Goal: Find specific page/section: Find specific page/section

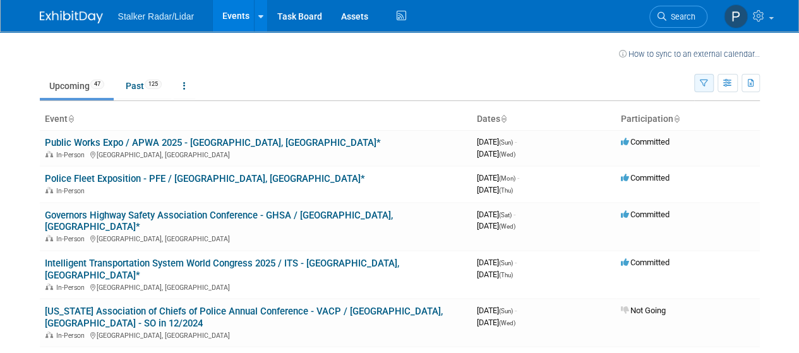
click at [697, 78] on button "button" at bounding box center [704, 83] width 20 height 18
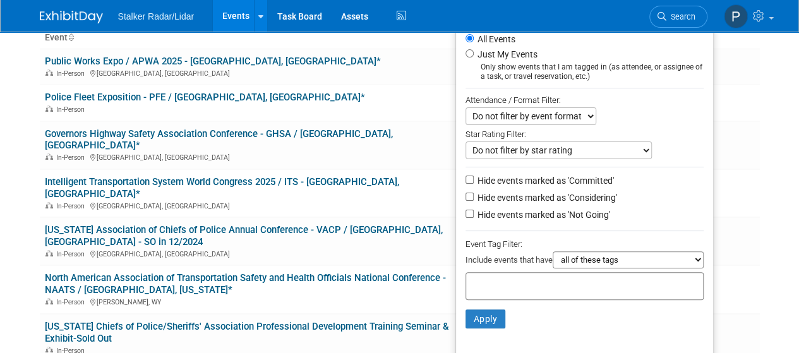
scroll to position [75, 0]
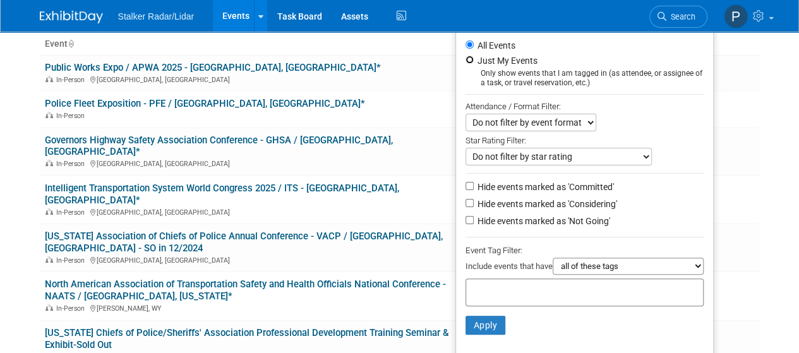
click at [465, 60] on input "Just My Events" at bounding box center [469, 60] width 8 height 8
radio input "true"
click at [488, 327] on button "Apply" at bounding box center [485, 325] width 40 height 19
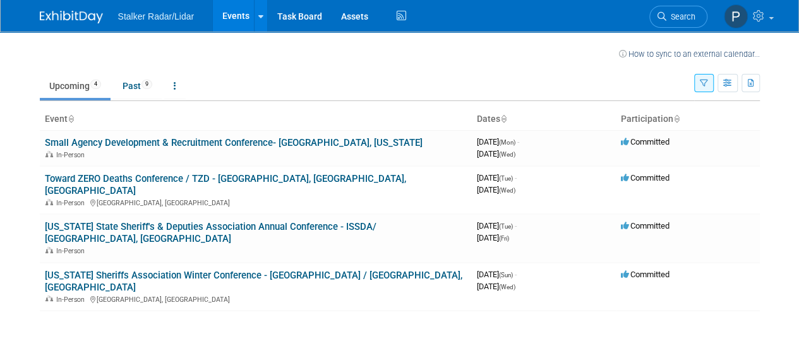
click at [709, 79] on button "button" at bounding box center [704, 83] width 20 height 18
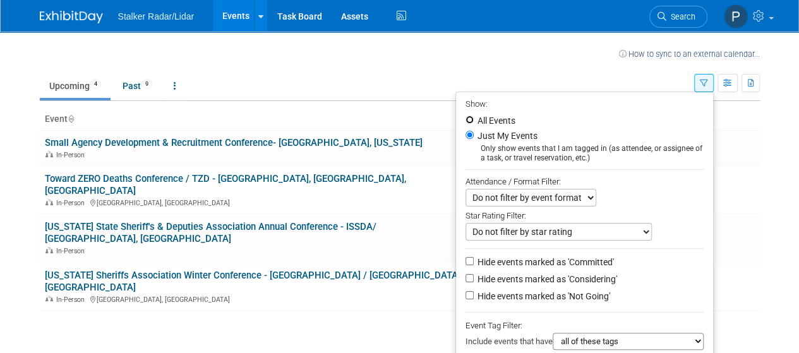
click at [465, 120] on input "All Events" at bounding box center [469, 120] width 8 height 8
radio input "true"
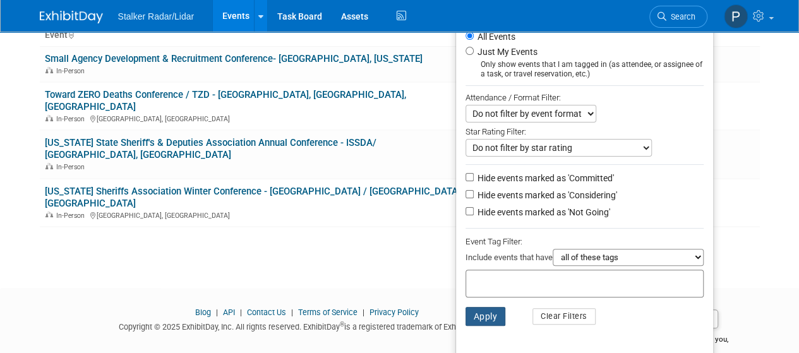
click at [472, 323] on button "Apply" at bounding box center [485, 316] width 40 height 19
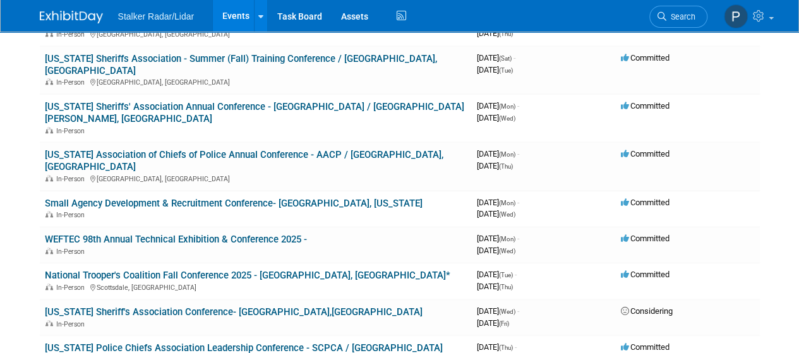
scroll to position [615, 0]
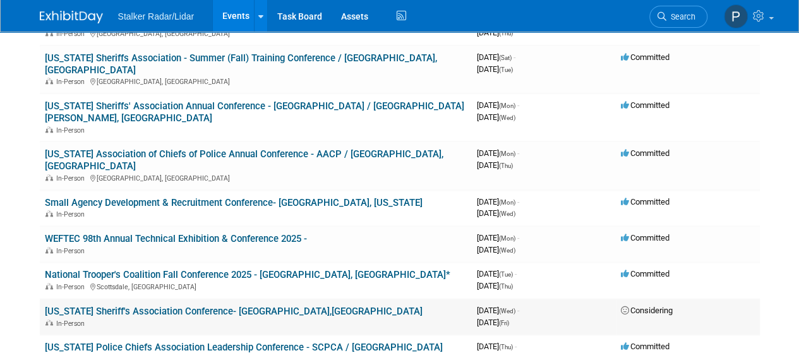
click at [130, 306] on link "[US_STATE] Sheriff's Association Conference- [GEOGRAPHIC_DATA],[GEOGRAPHIC_DATA]" at bounding box center [234, 311] width 378 height 11
click at [183, 197] on link "Small Agency Development & Recruitment Conference- [GEOGRAPHIC_DATA], [US_STATE]" at bounding box center [234, 202] width 378 height 11
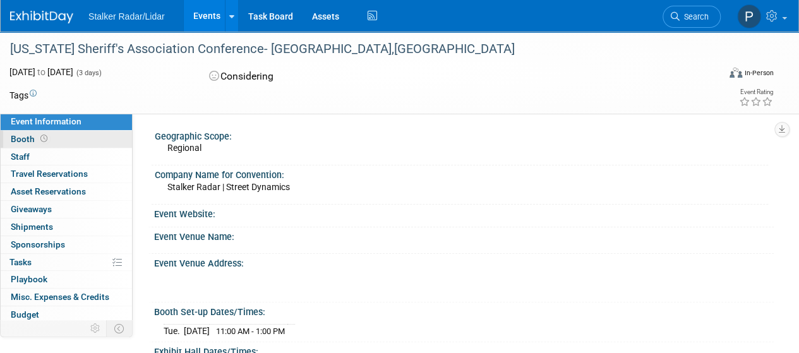
click at [42, 141] on icon at bounding box center [43, 138] width 7 height 7
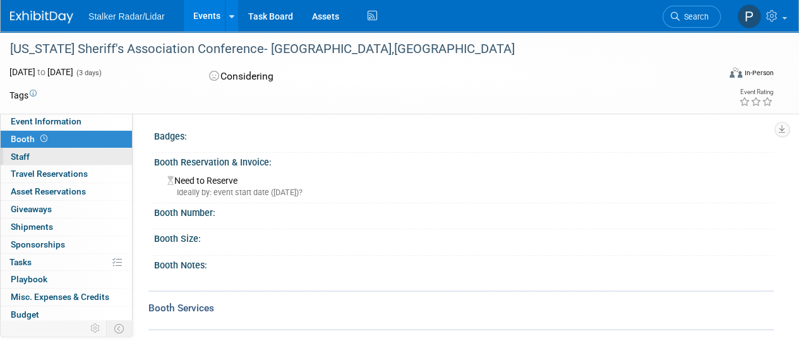
click at [30, 159] on link "0 Staff 0" at bounding box center [66, 156] width 131 height 17
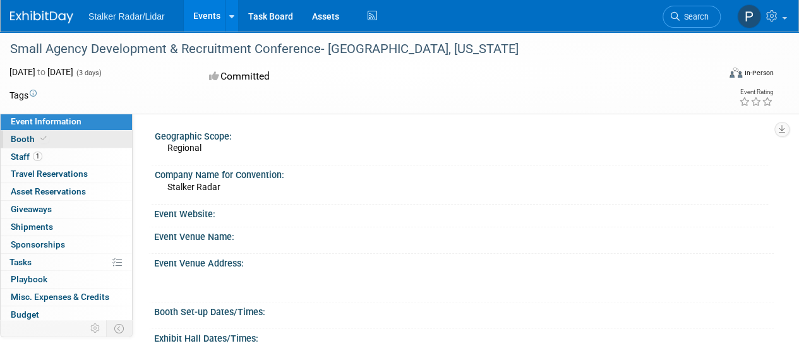
click at [45, 141] on span at bounding box center [43, 138] width 11 height 9
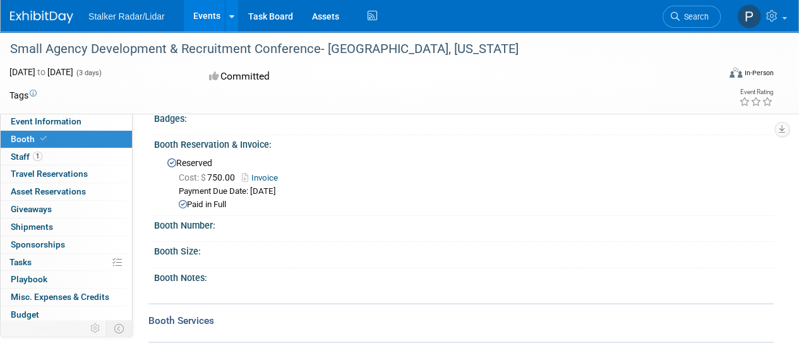
scroll to position [20, 0]
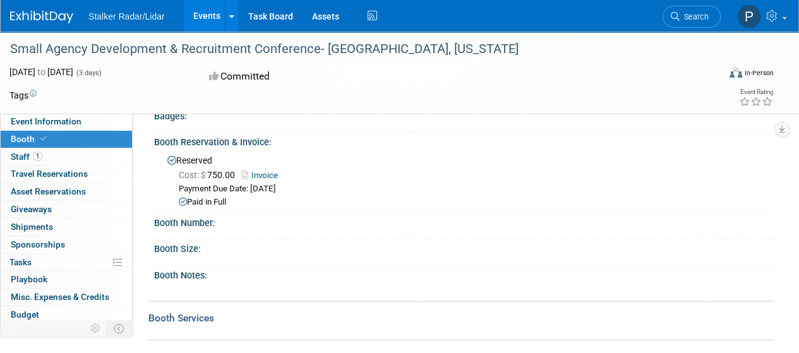
click at [262, 172] on link "Invoice" at bounding box center [263, 175] width 42 height 9
